Goal: Task Accomplishment & Management: Complete application form

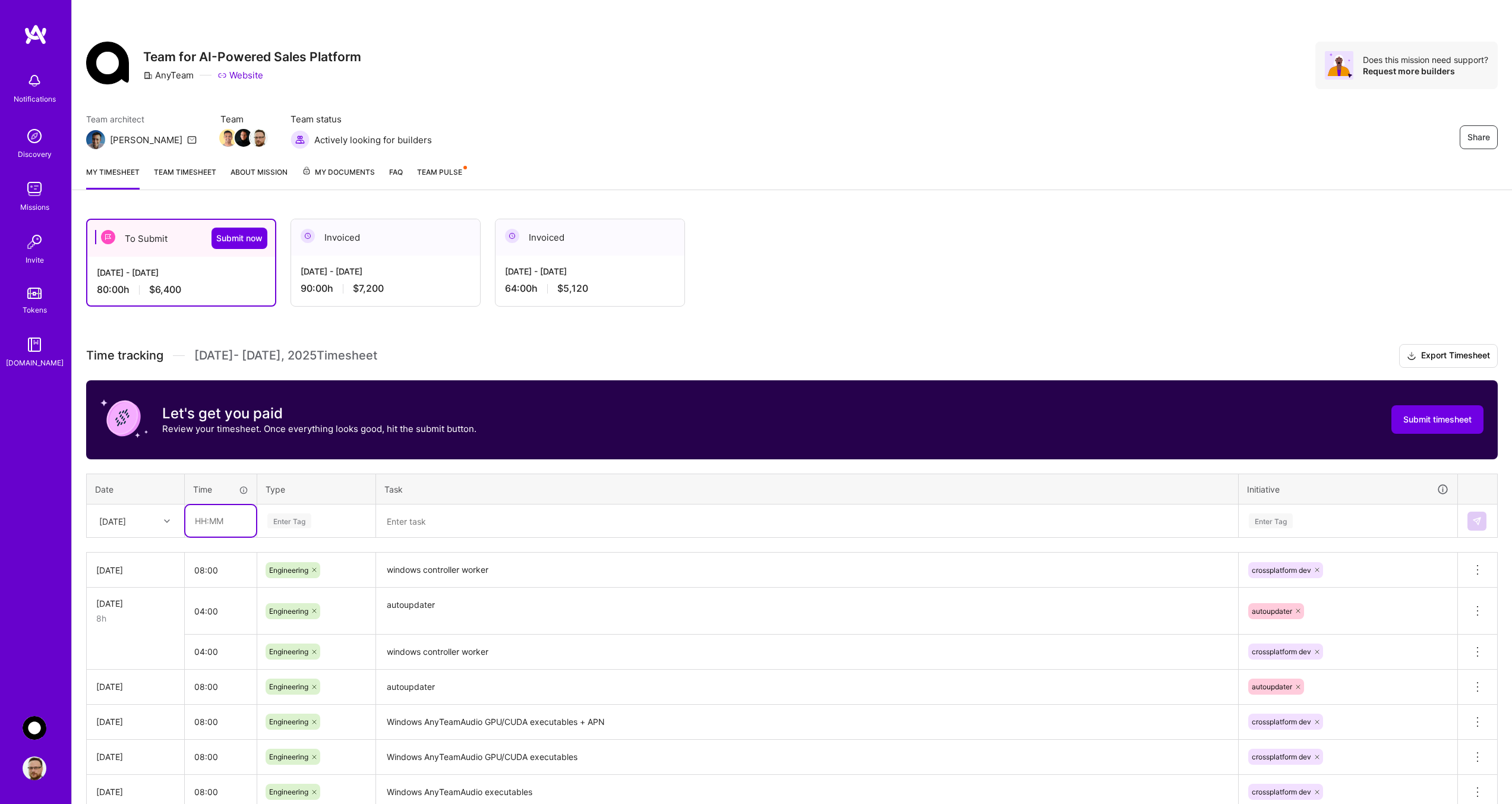
click at [218, 523] on input "text" at bounding box center [221, 521] width 71 height 31
type input "08:00"
click at [306, 519] on div "Enter Tag" at bounding box center [289, 521] width 44 height 19
click at [295, 640] on span "Engineering" at bounding box center [290, 644] width 51 height 16
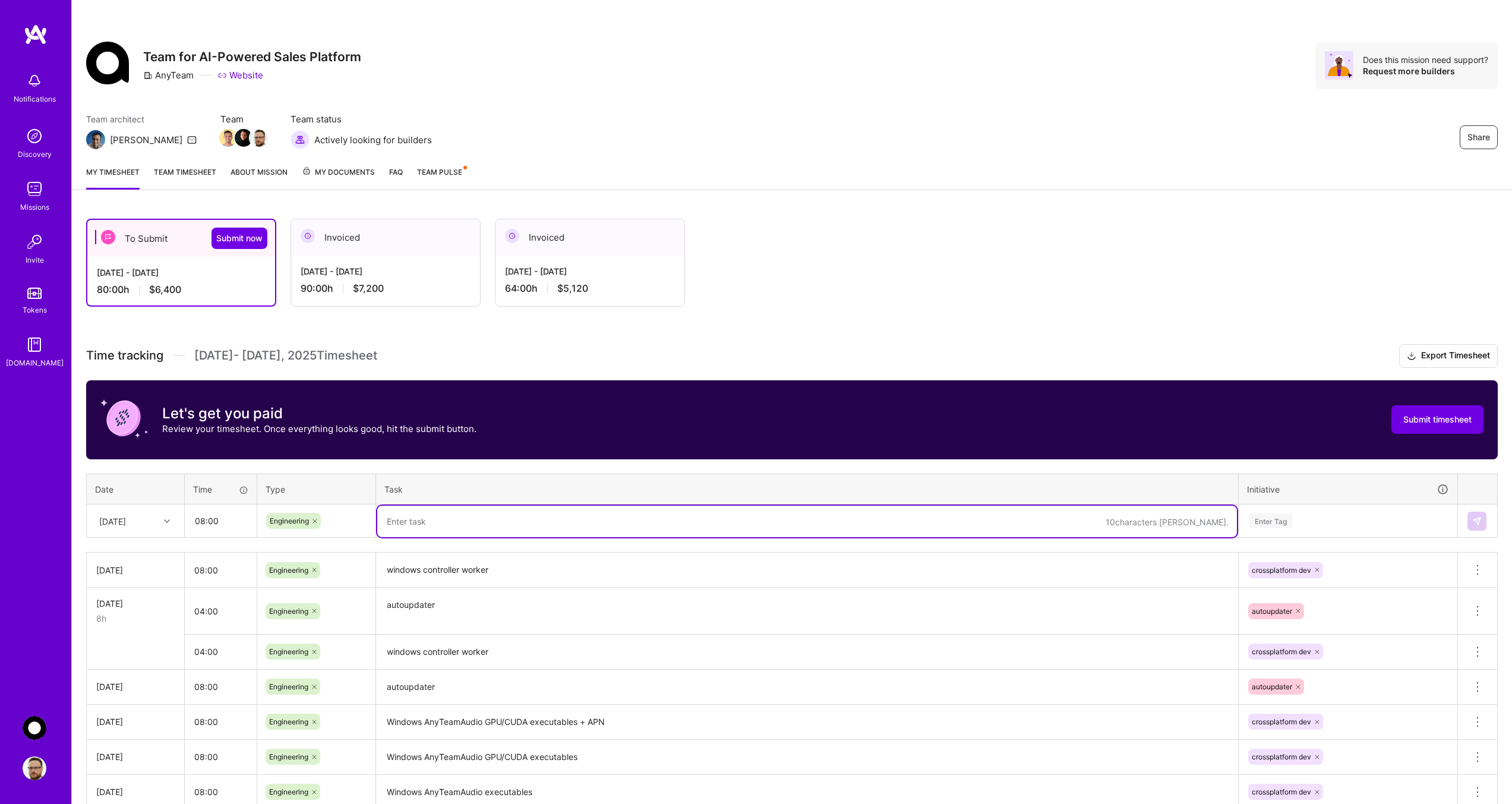
click at [453, 517] on textarea at bounding box center [807, 521] width 859 height 31
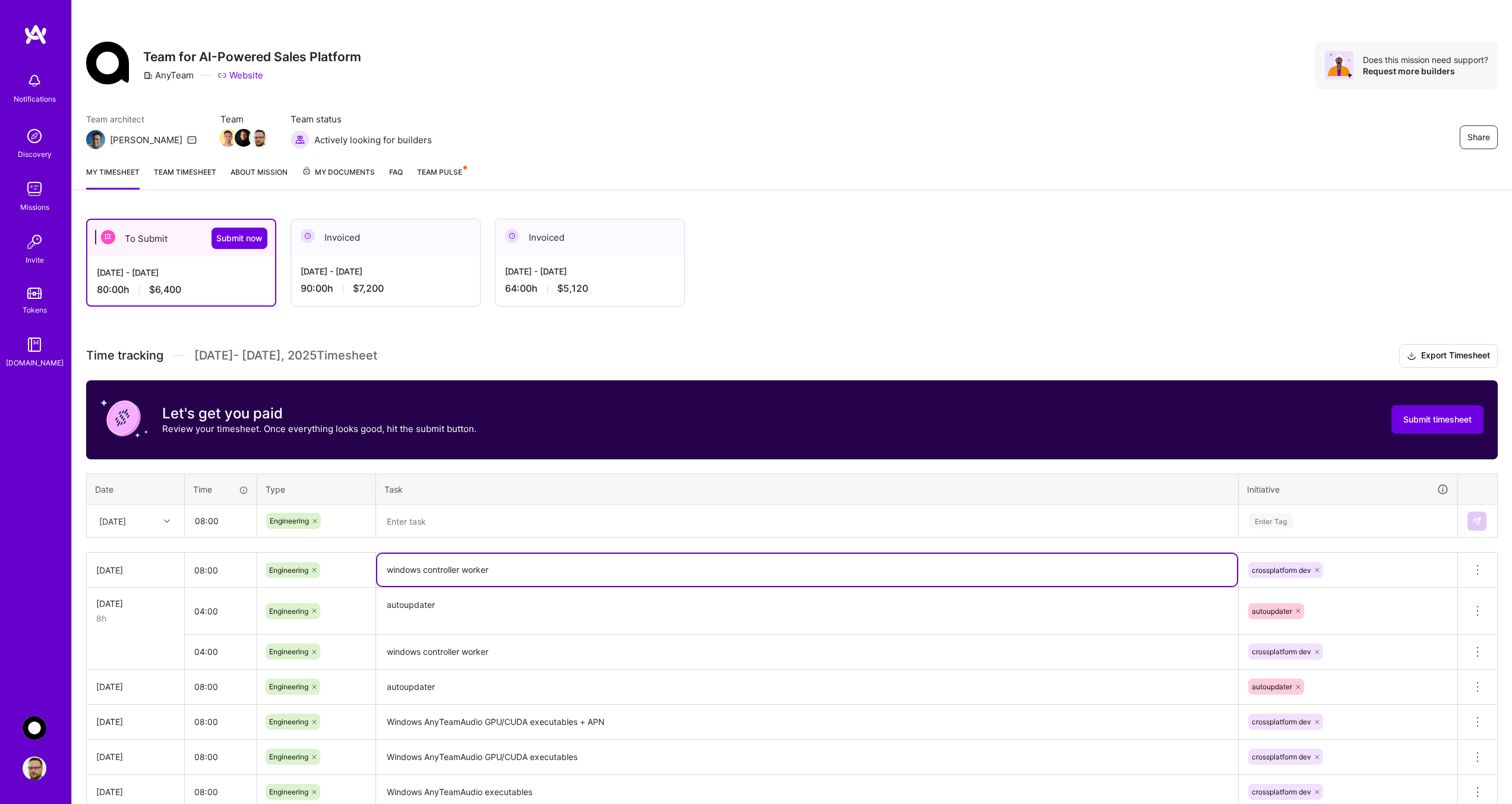
drag, startPoint x: 519, startPoint y: 570, endPoint x: 390, endPoint y: 575, distance: 129.1
click at [390, 575] on textarea "windows controller worker" at bounding box center [807, 570] width 859 height 32
click at [457, 516] on textarea at bounding box center [807, 521] width 859 height 31
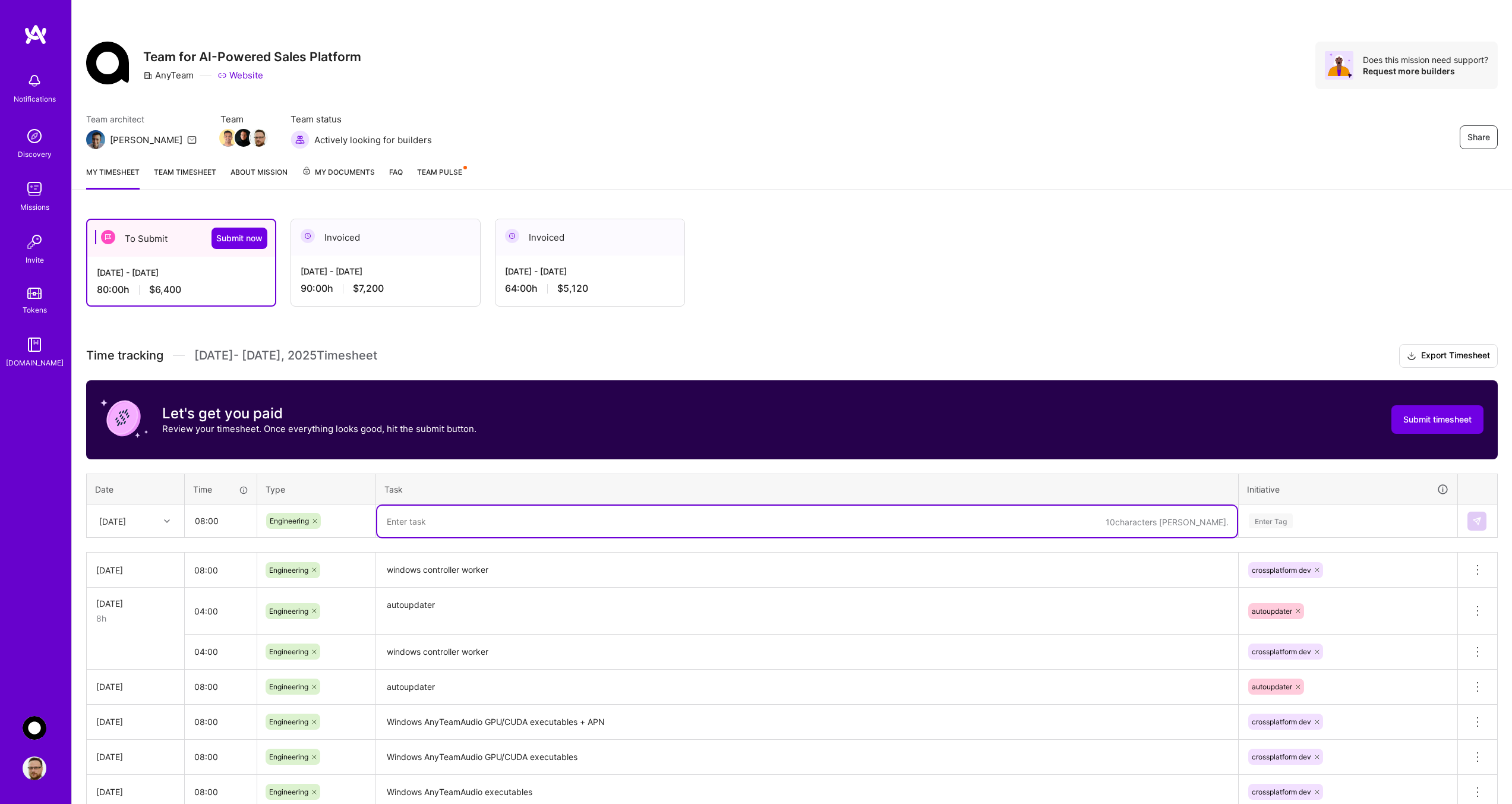
paste textarea "windows controller worker"
type textarea "windows controller worker"
click at [1301, 519] on div "Enter Tag" at bounding box center [1348, 521] width 201 height 15
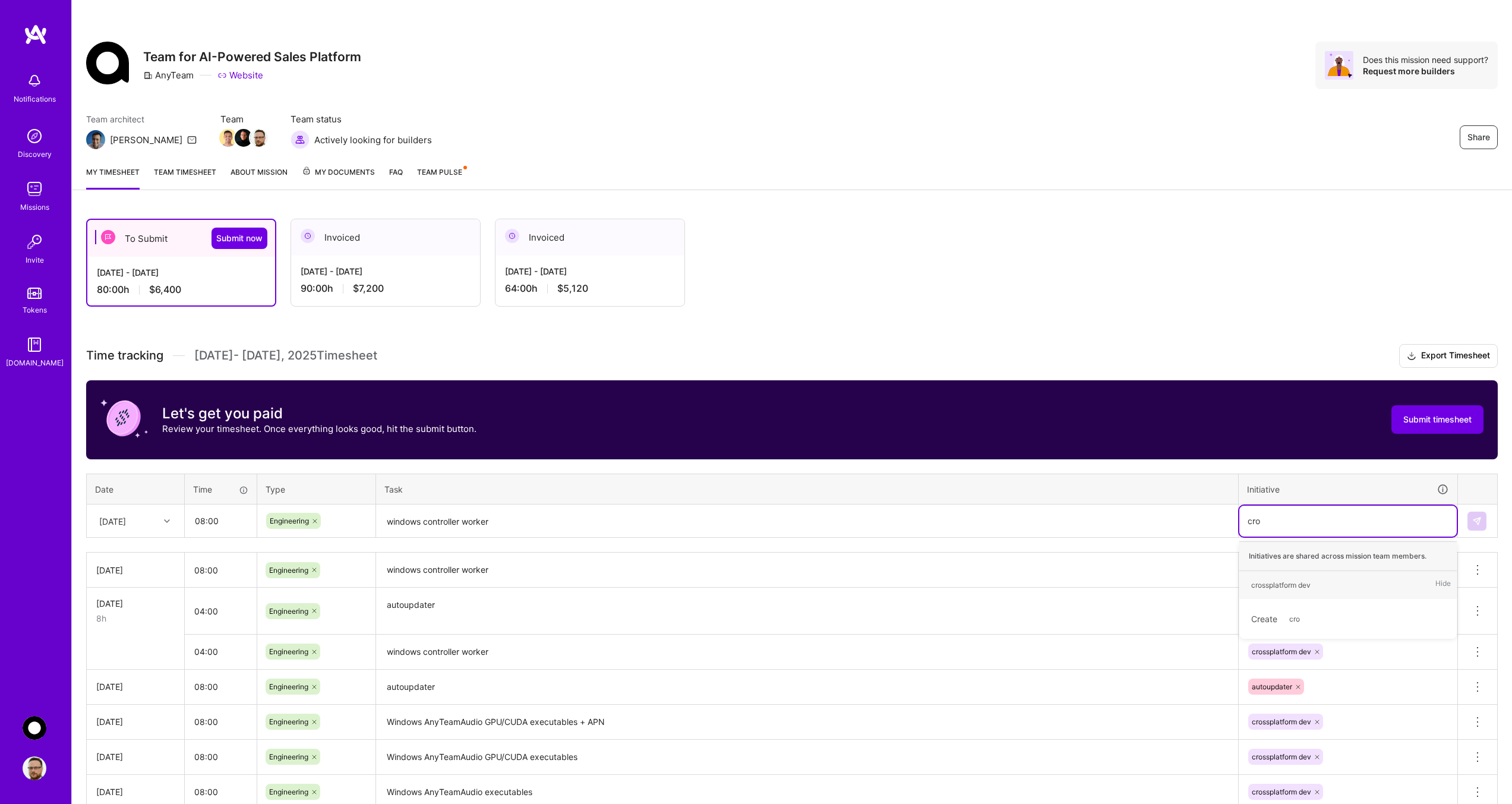
type input "cros"
click at [1282, 585] on div "crossplatform dev" at bounding box center [1281, 585] width 59 height 12
click at [518, 524] on textarea "windows controller worker" at bounding box center [807, 521] width 859 height 31
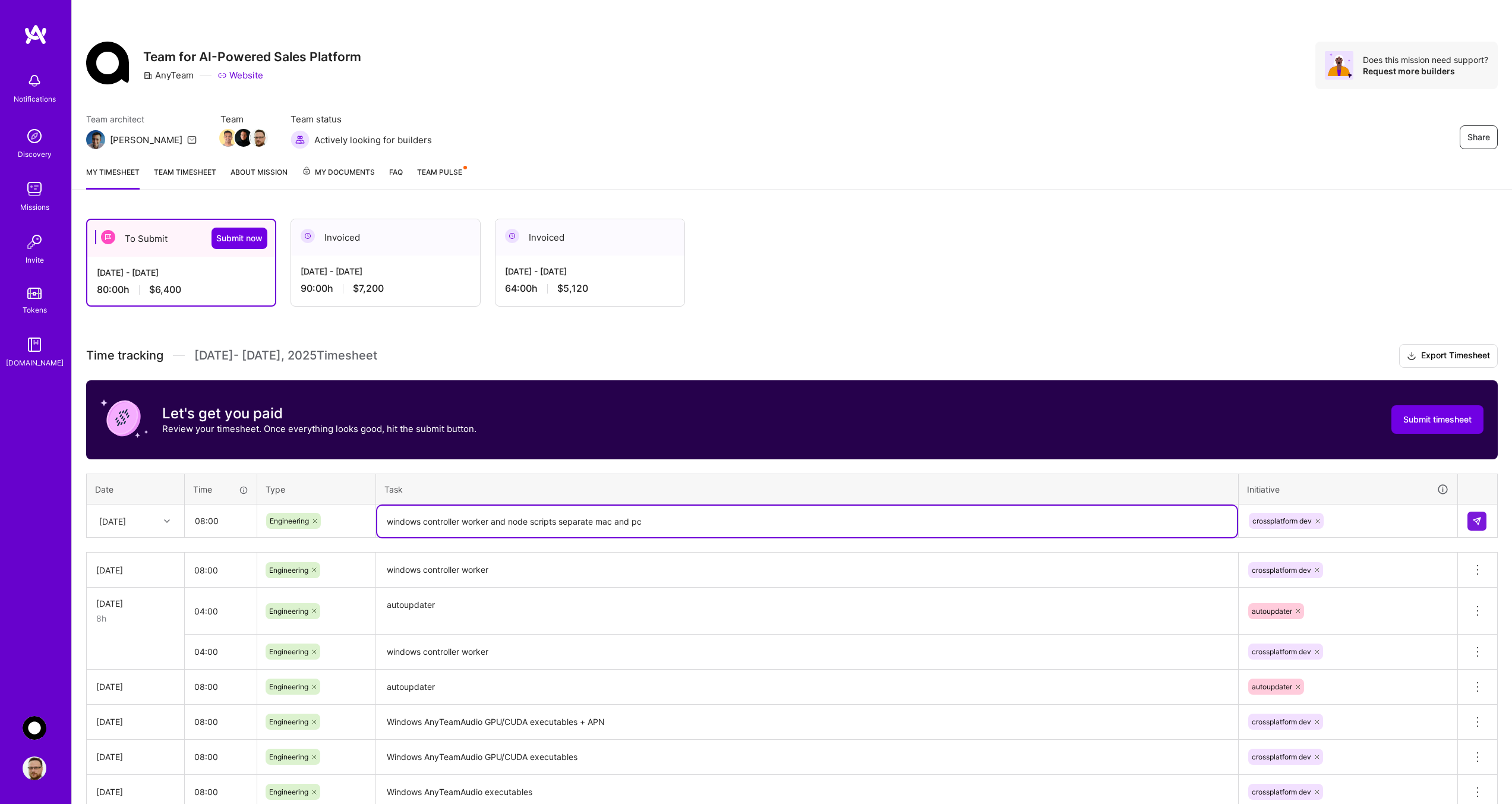
click at [558, 524] on textarea "windows controller worker and node scripts separate mac and pc" at bounding box center [807, 521] width 859 height 31
type textarea "windows controller worker and node scripts, separate mac and pc"
click at [1474, 524] on img at bounding box center [1477, 521] width 10 height 10
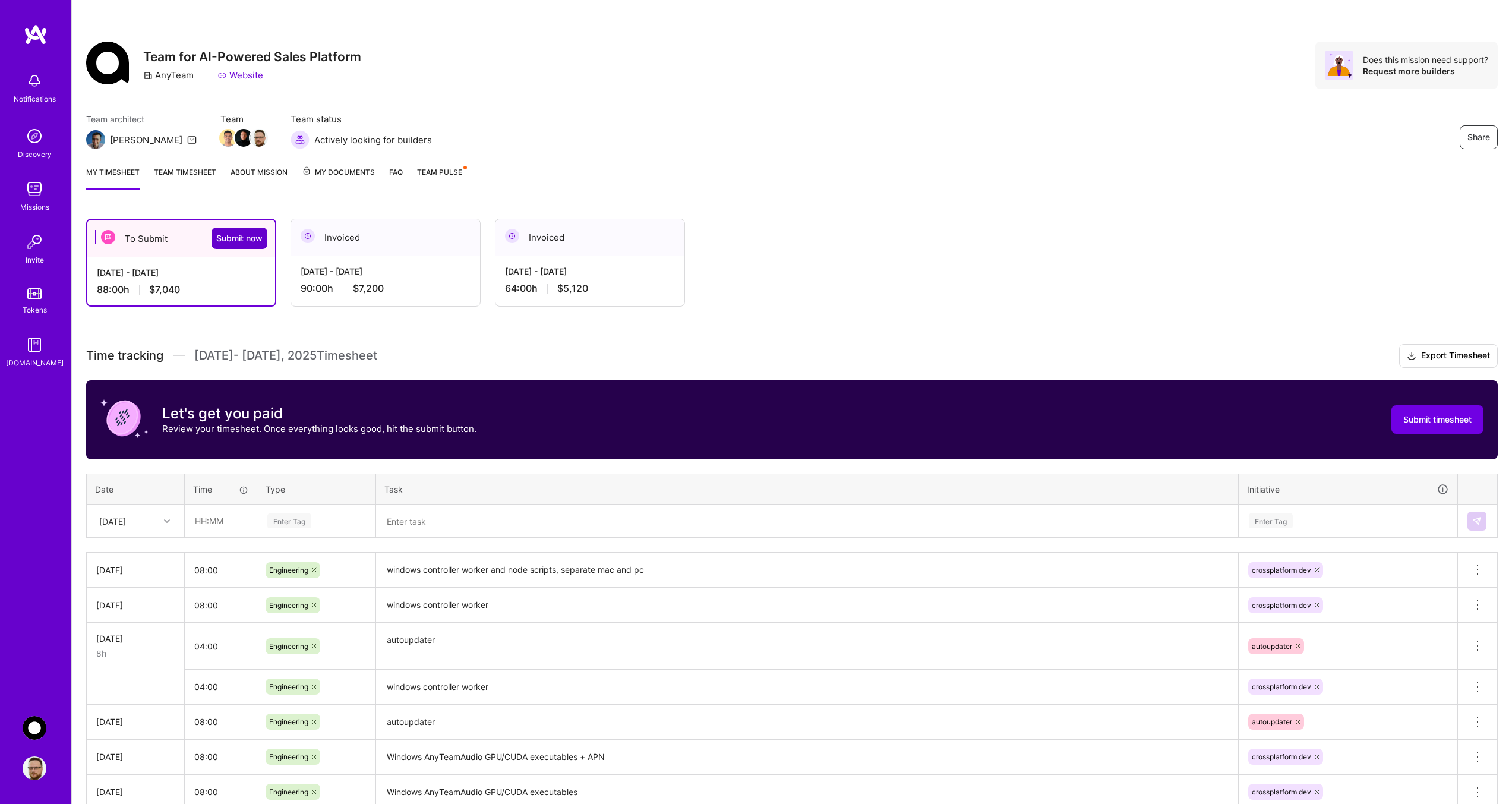
click at [241, 238] on span "Submit now" at bounding box center [240, 238] width 46 height 12
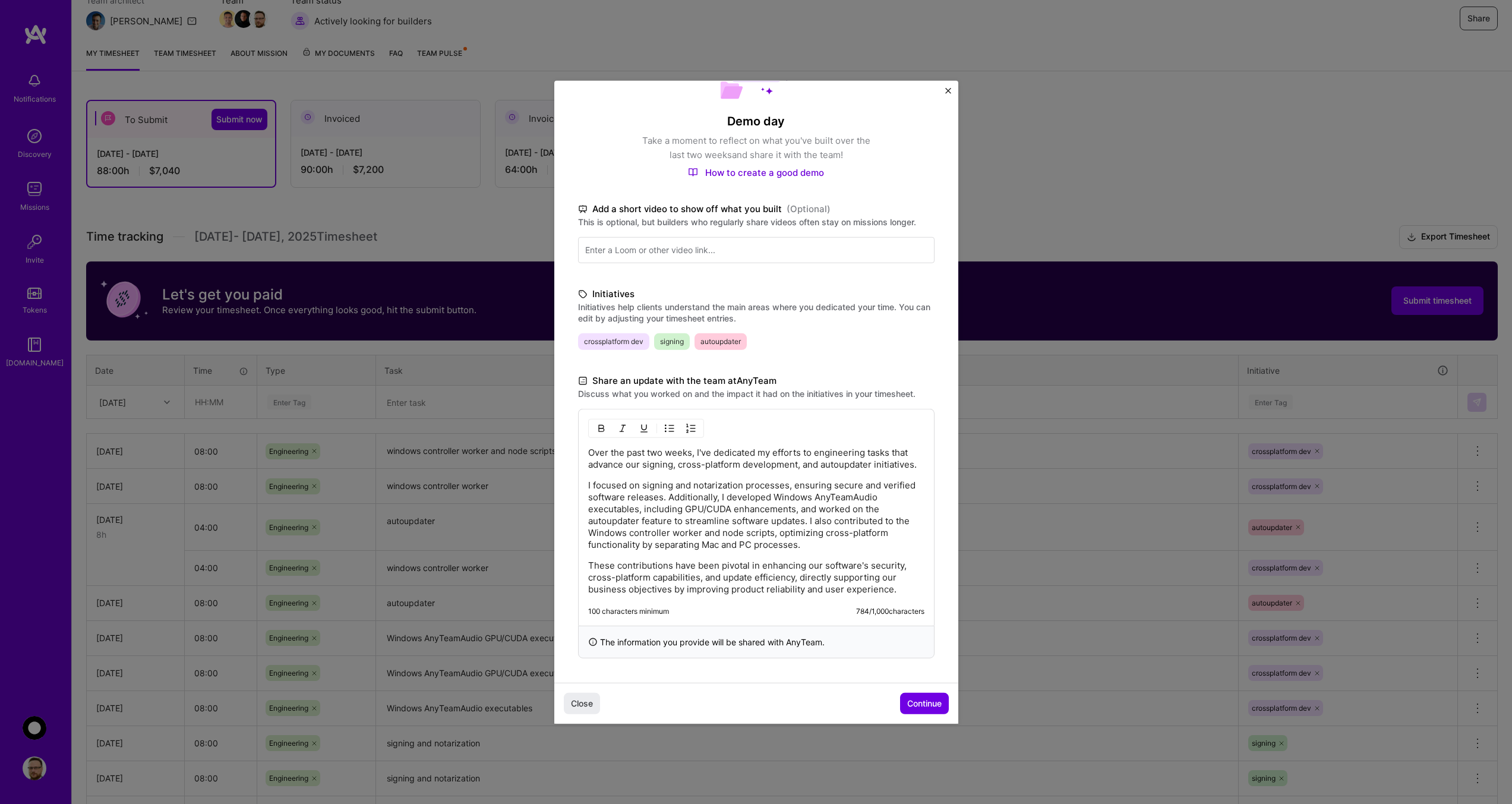
scroll to position [178, 0]
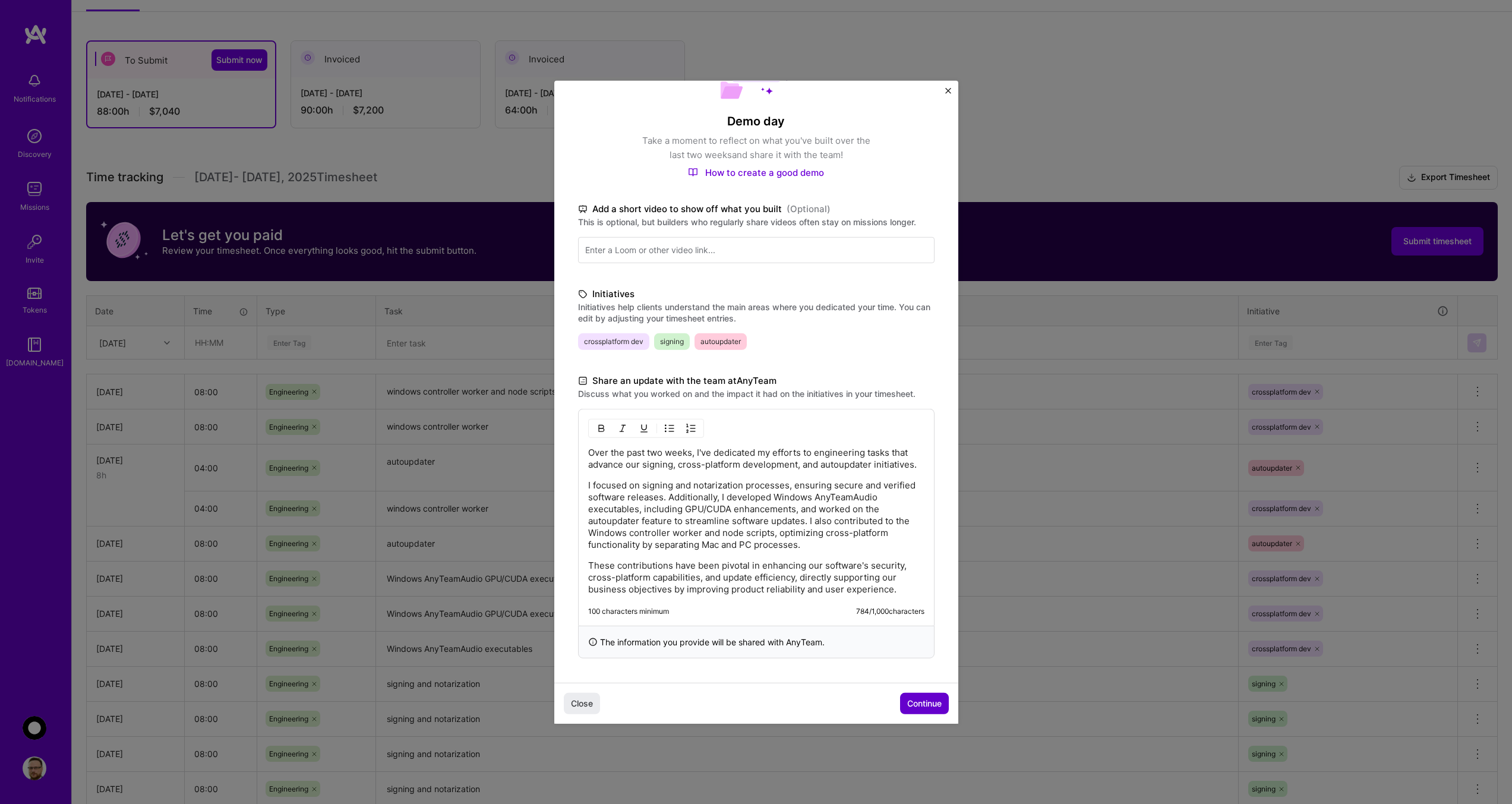
click at [917, 704] on span "Continue" at bounding box center [924, 704] width 35 height 12
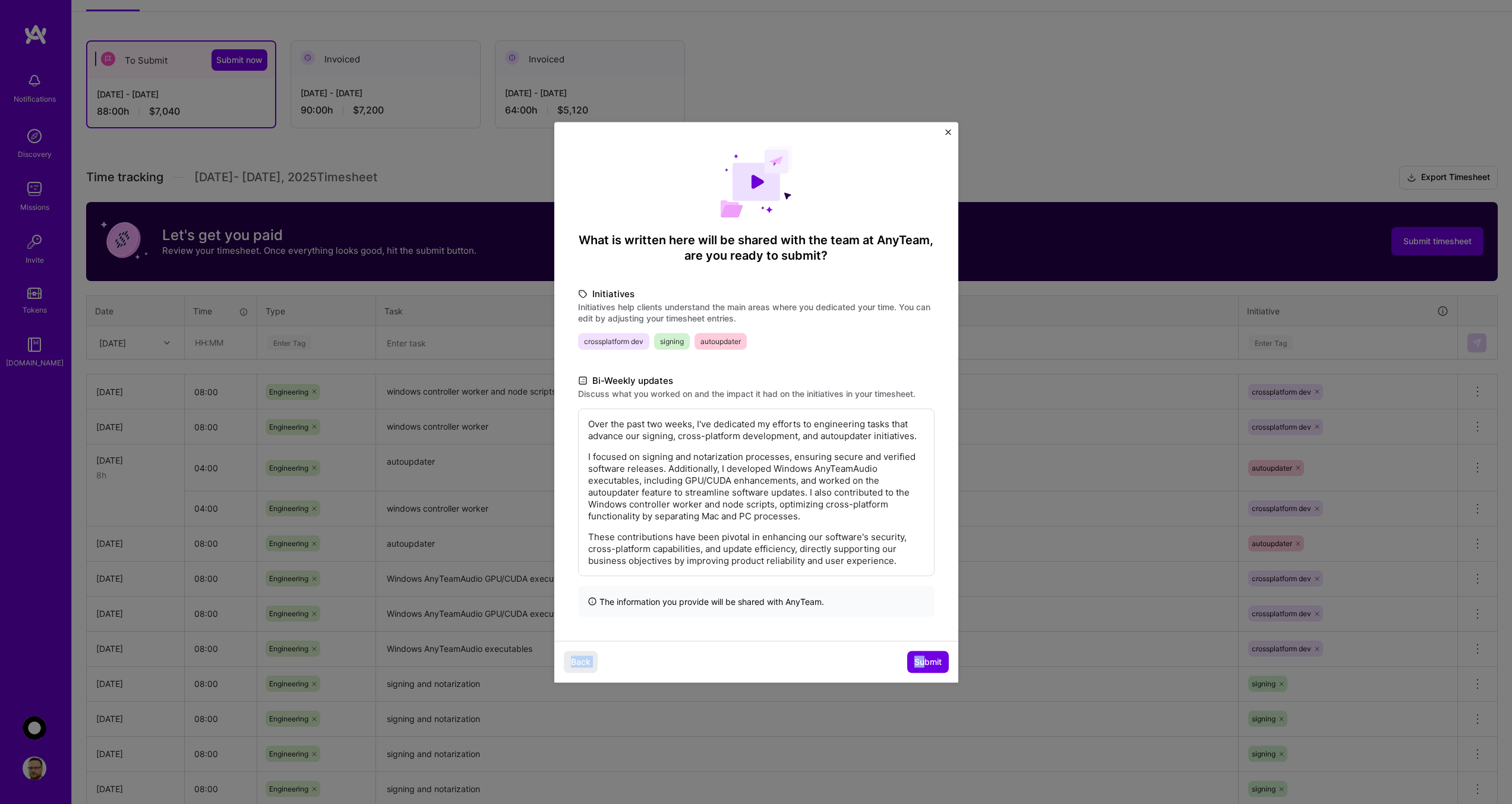
drag, startPoint x: 926, startPoint y: 650, endPoint x: 922, endPoint y: 608, distance: 42.2
click at [922, 608] on div "What is written here will be shared with the team at AnyTeam , are you ready to…" at bounding box center [756, 381] width 404 height 519
click at [928, 659] on span "Submit" at bounding box center [928, 662] width 28 height 12
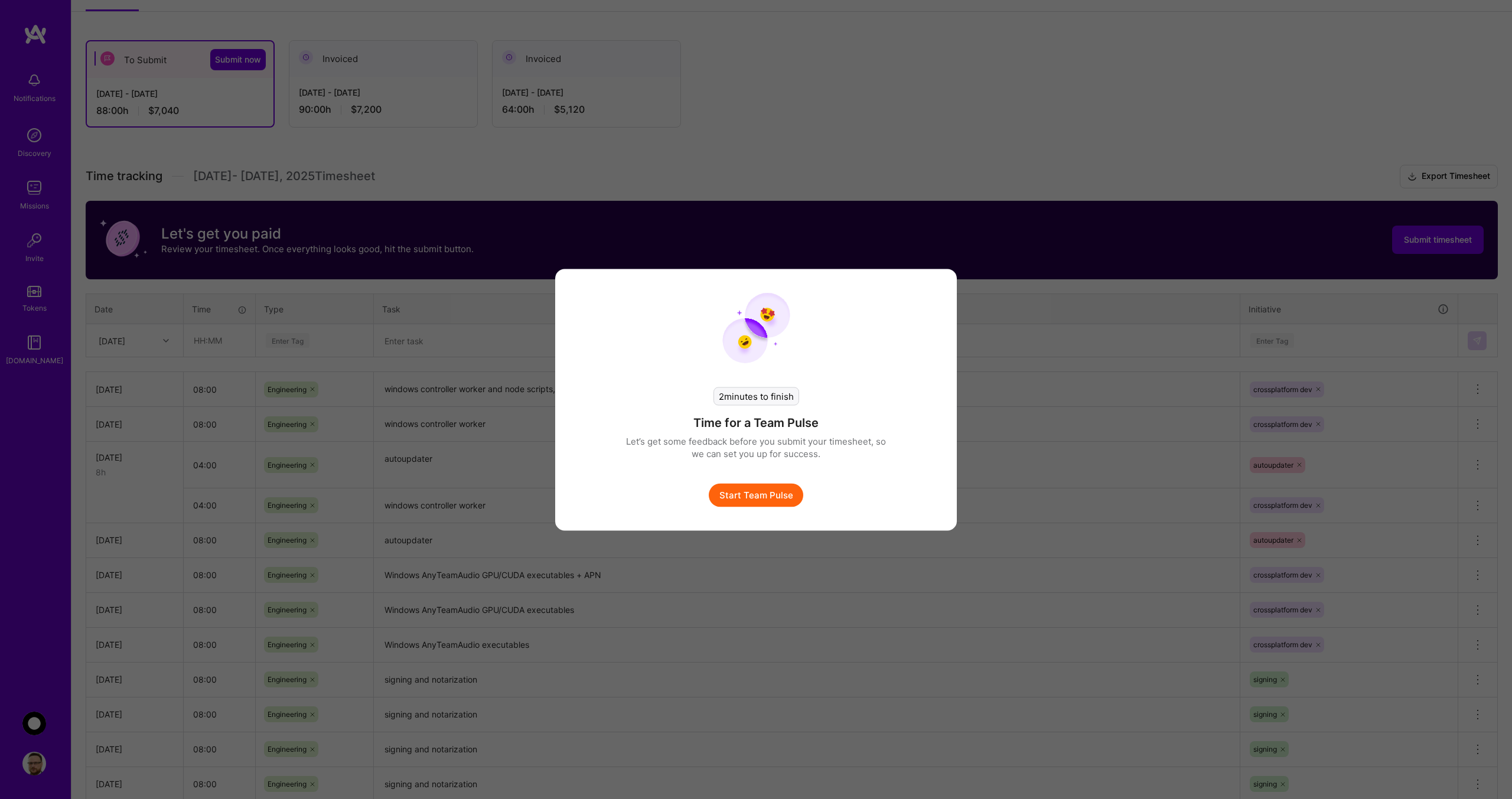
click at [745, 496] on button "Start Team Pulse" at bounding box center [756, 495] width 94 height 24
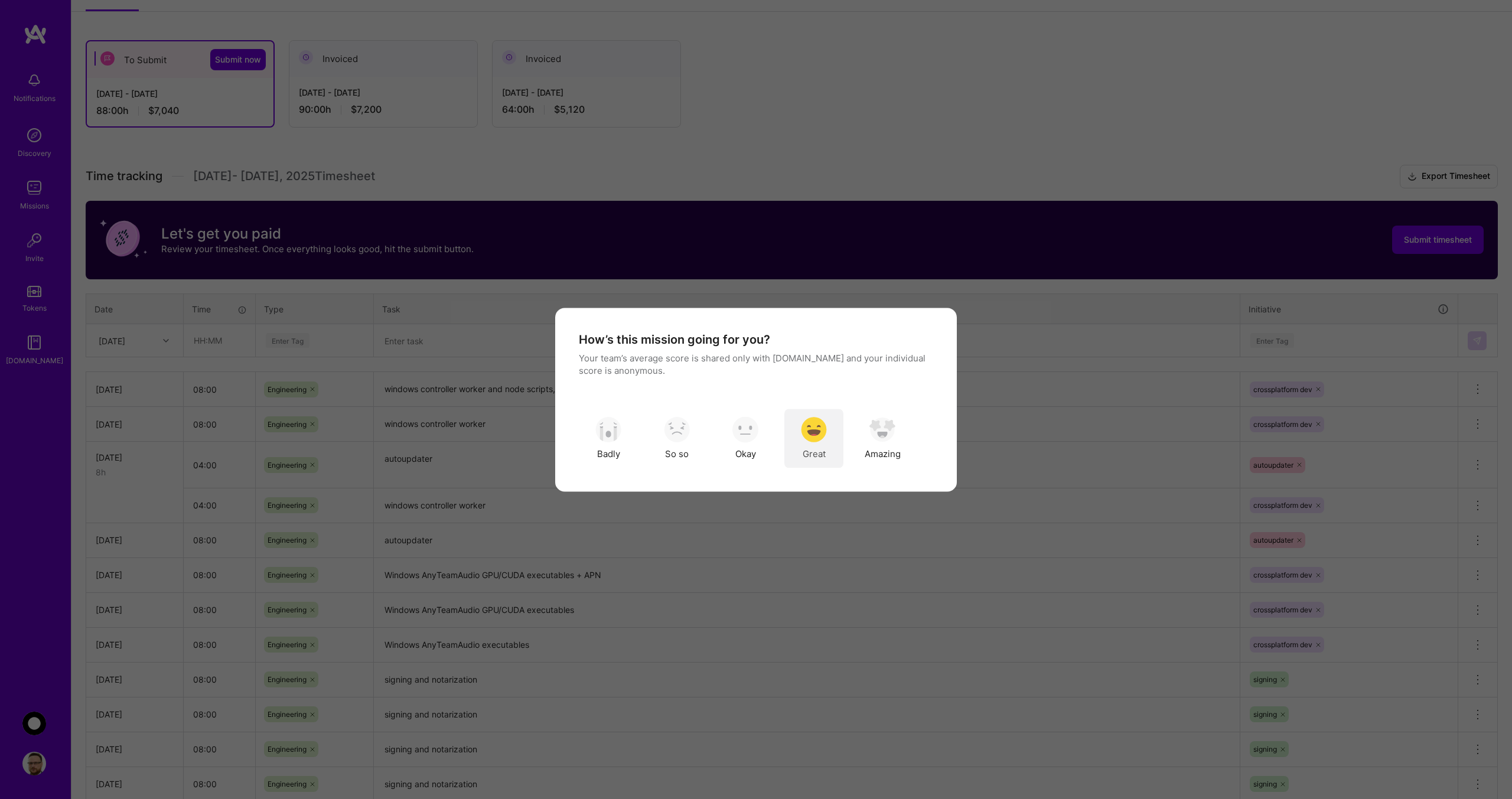
click at [818, 433] on img "modal" at bounding box center [813, 430] width 26 height 26
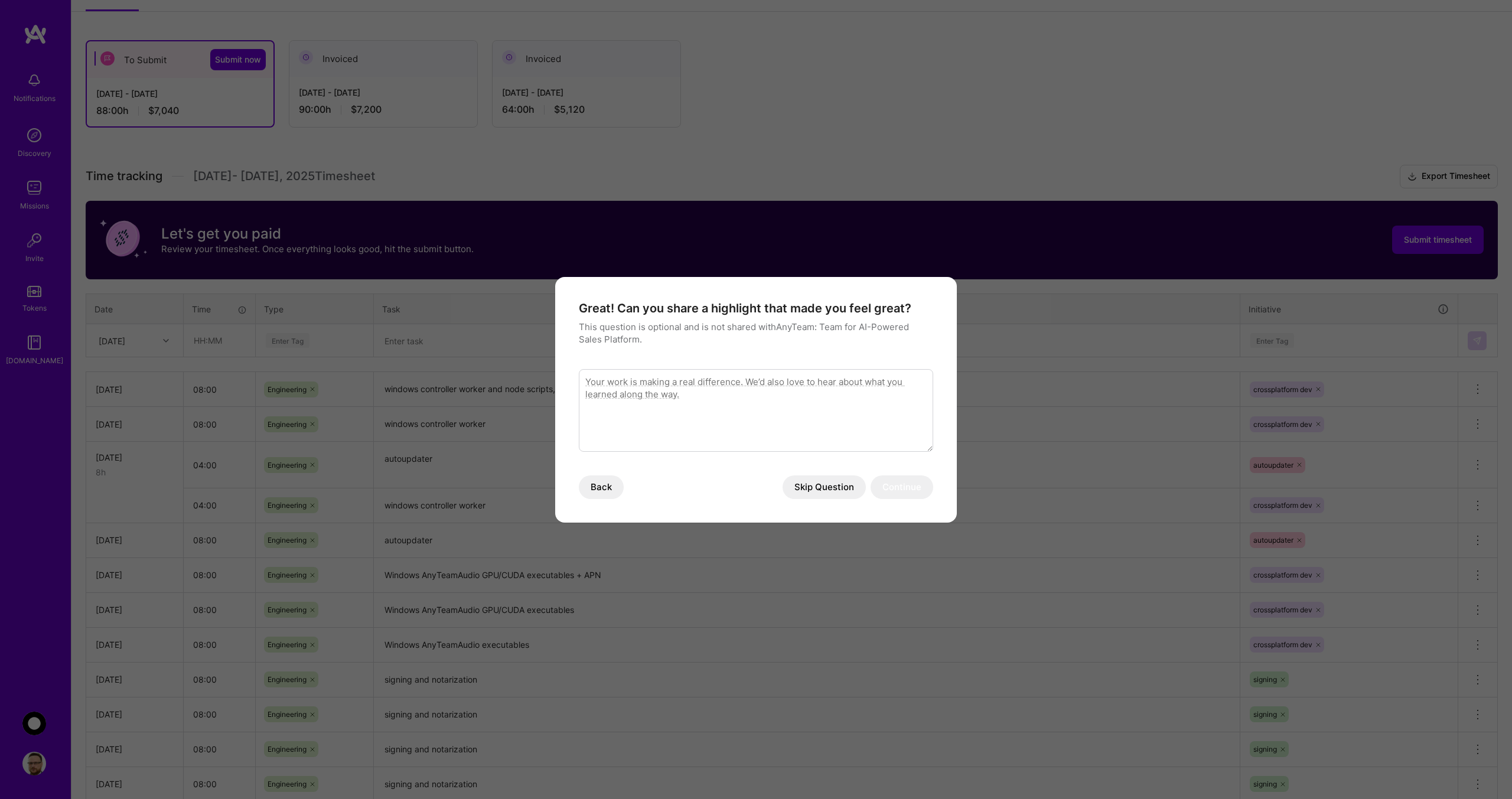
click at [829, 486] on button "Skip Question" at bounding box center [824, 487] width 83 height 24
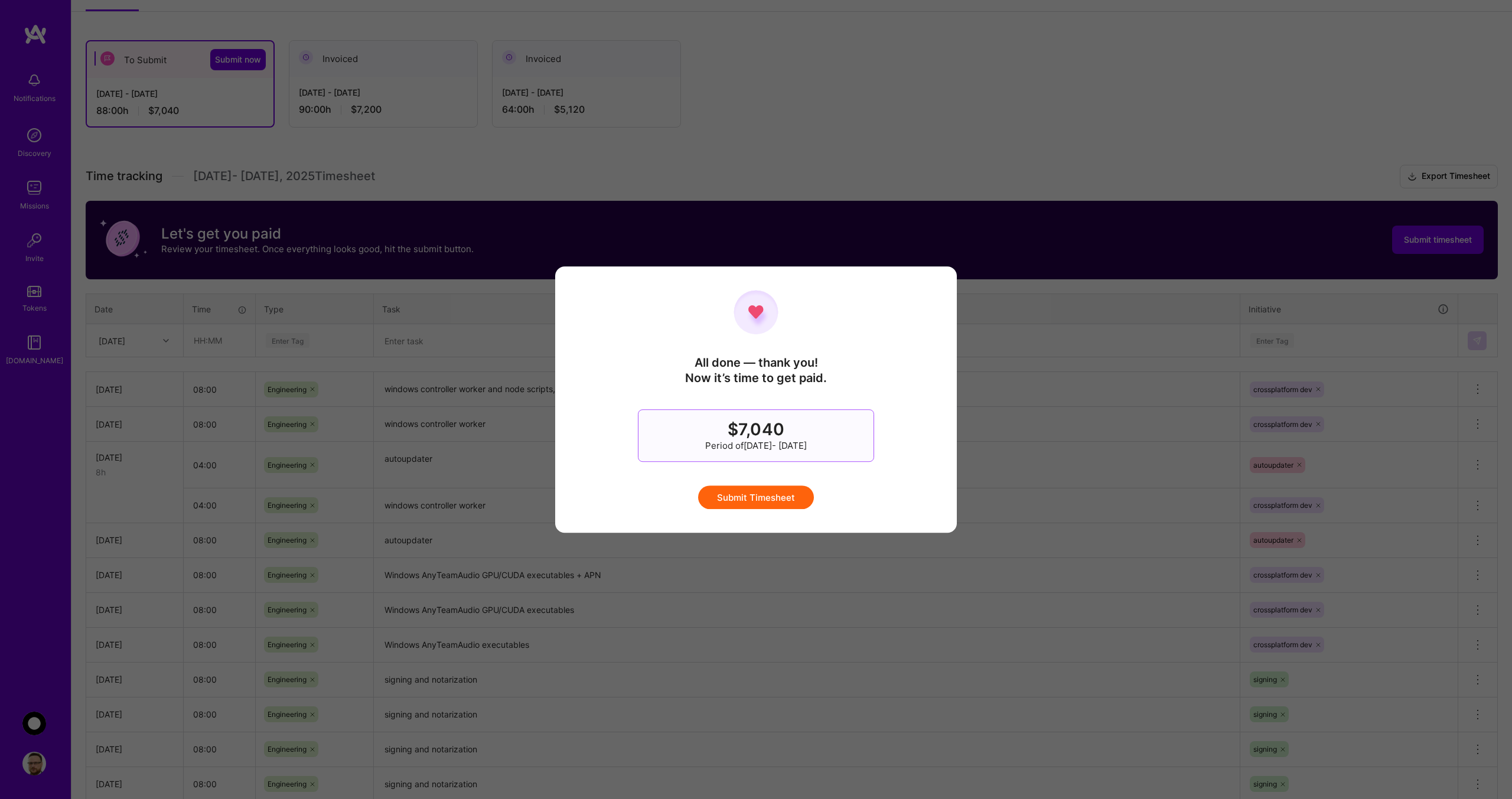
click at [769, 494] on button "Submit Timesheet" at bounding box center [755, 497] width 116 height 24
